Goal: Task Accomplishment & Management: Manage account settings

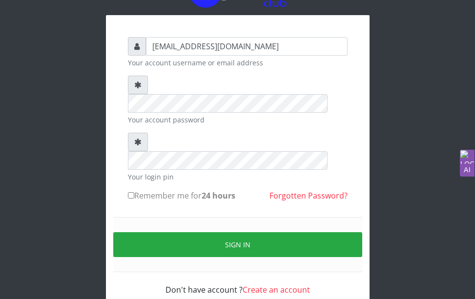
scroll to position [49, 0]
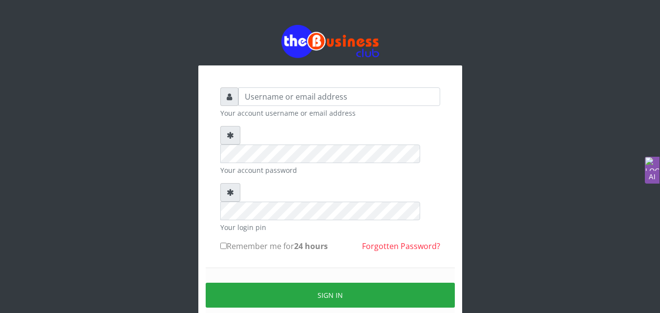
click at [520, 198] on div "Your account username or email address Your account password Your login pin Rem…" at bounding box center [330, 194] width 557 height 388
click at [224, 243] on input "Remember me for 24 hours" at bounding box center [223, 246] width 6 height 6
checkbox input "true"
click at [468, 168] on div "Your account username or email address Your account password Your login pin Rem…" at bounding box center [330, 194] width 557 height 388
click at [328, 95] on input "text" at bounding box center [339, 96] width 202 height 19
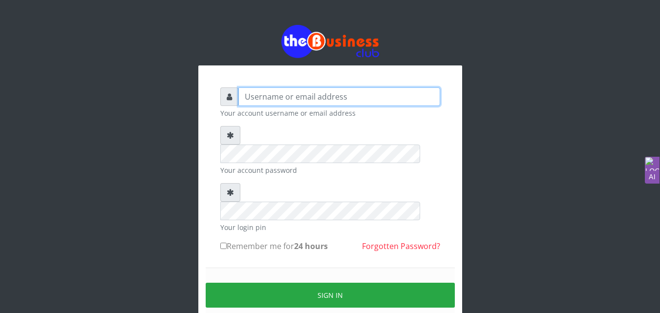
click at [312, 93] on input "text" at bounding box center [339, 96] width 202 height 19
type input "annitauwakwe@gmail.com"
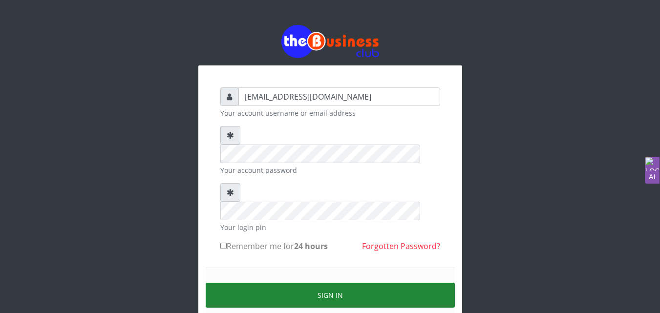
click at [270, 283] on button "Sign in" at bounding box center [330, 295] width 249 height 25
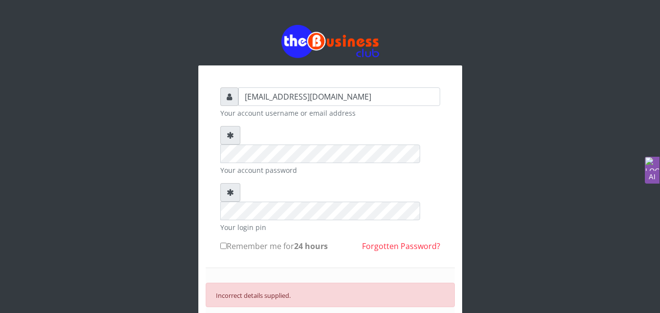
drag, startPoint x: 499, startPoint y: 200, endPoint x: 493, endPoint y: 205, distance: 7.3
click at [496, 203] on div "annitauwakwe@gmail.com Your account username or email address Your account pass…" at bounding box center [330, 210] width 557 height 420
